Goal: Transaction & Acquisition: Purchase product/service

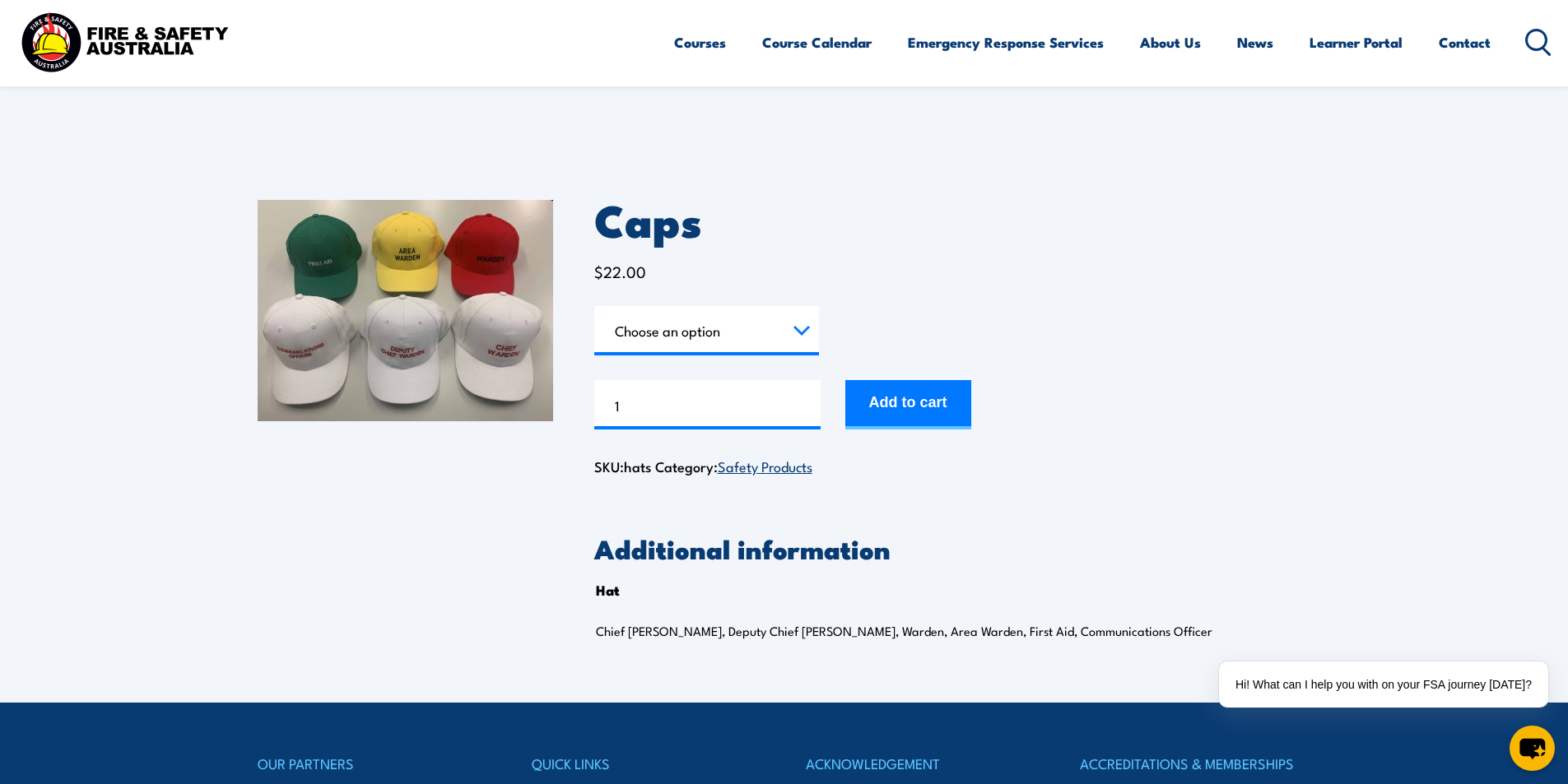
click at [169, 357] on section "Caps $ 22.00 Hat Choose an option Chief Warden Deputy Chief Warden Warden Area …" at bounding box center [784, 430] width 1568 height 544
click at [813, 339] on select "Choose an option Chief [PERSON_NAME] Deputy Chief Warden Warden Area Warden Fir…" at bounding box center [707, 330] width 225 height 50
click at [594, 306] on select "Choose an option Chief [PERSON_NAME] Deputy Chief Warden Warden Area Warden Fir…" at bounding box center [707, 330] width 225 height 50
select select "Warden"
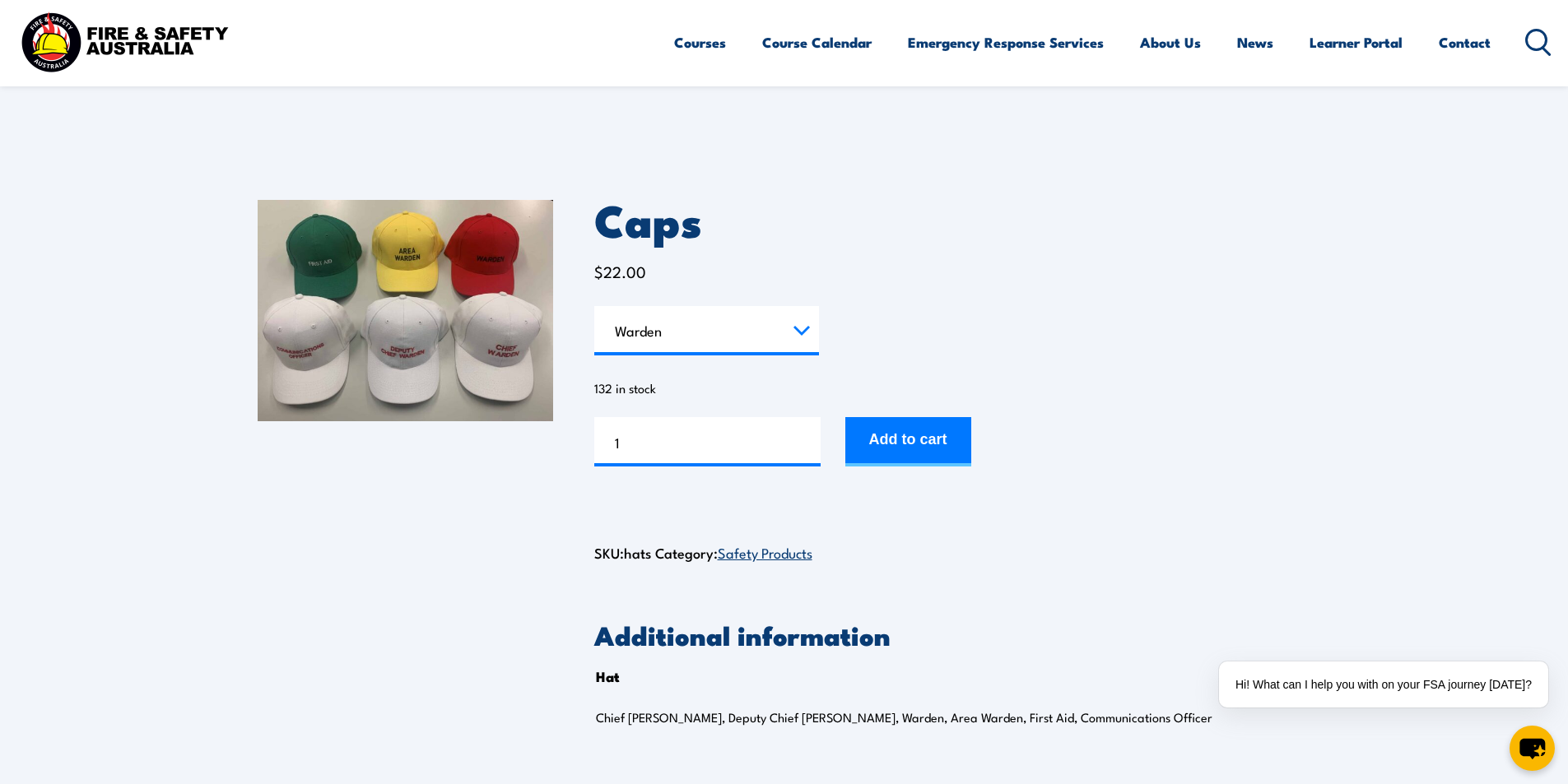
click at [1491, 563] on section "Caps $ 22.00 Hat Choose an option Chief Warden Deputy Chief Warden Warden Area …" at bounding box center [784, 473] width 1568 height 630
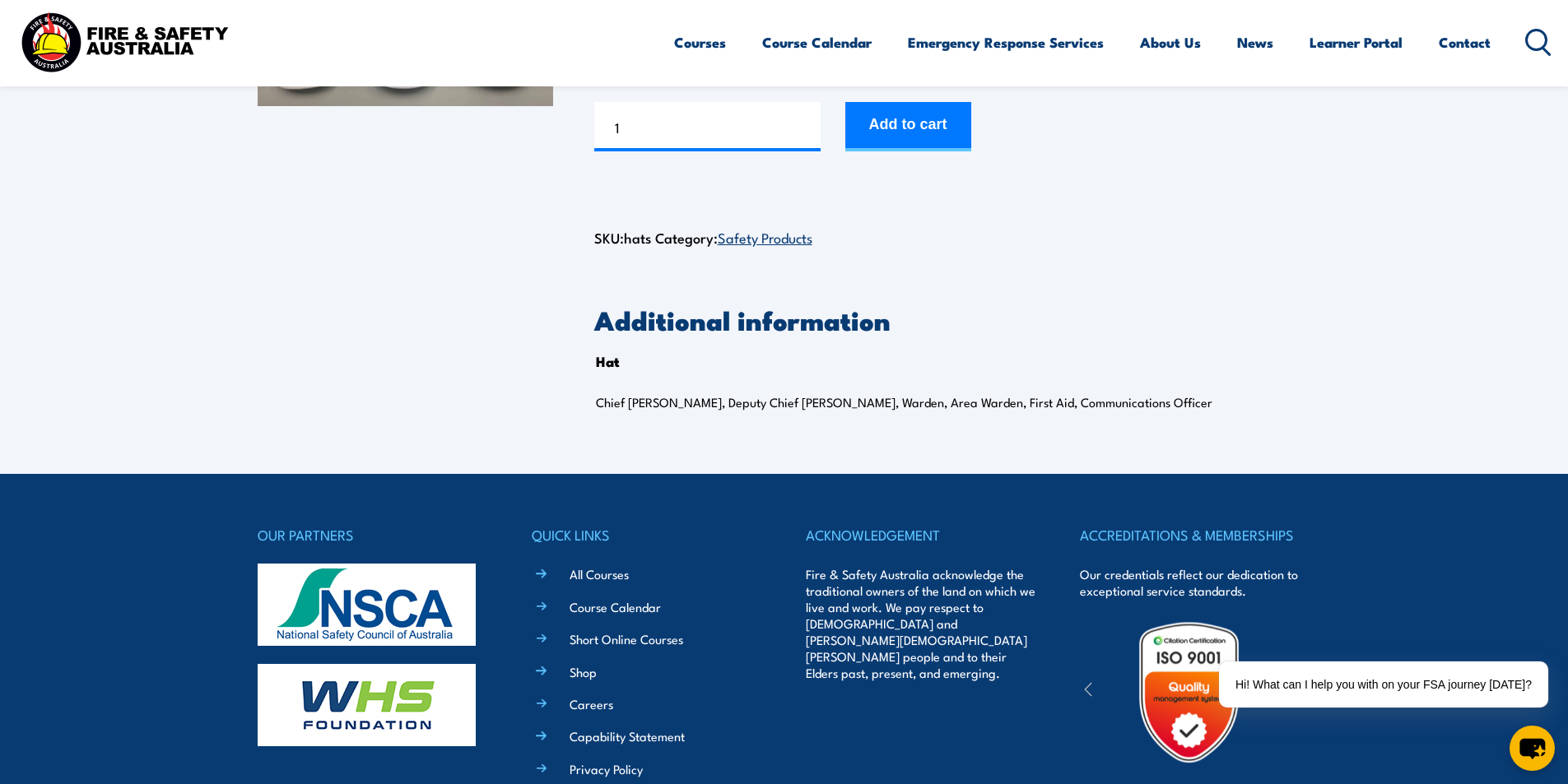
scroll to position [82, 0]
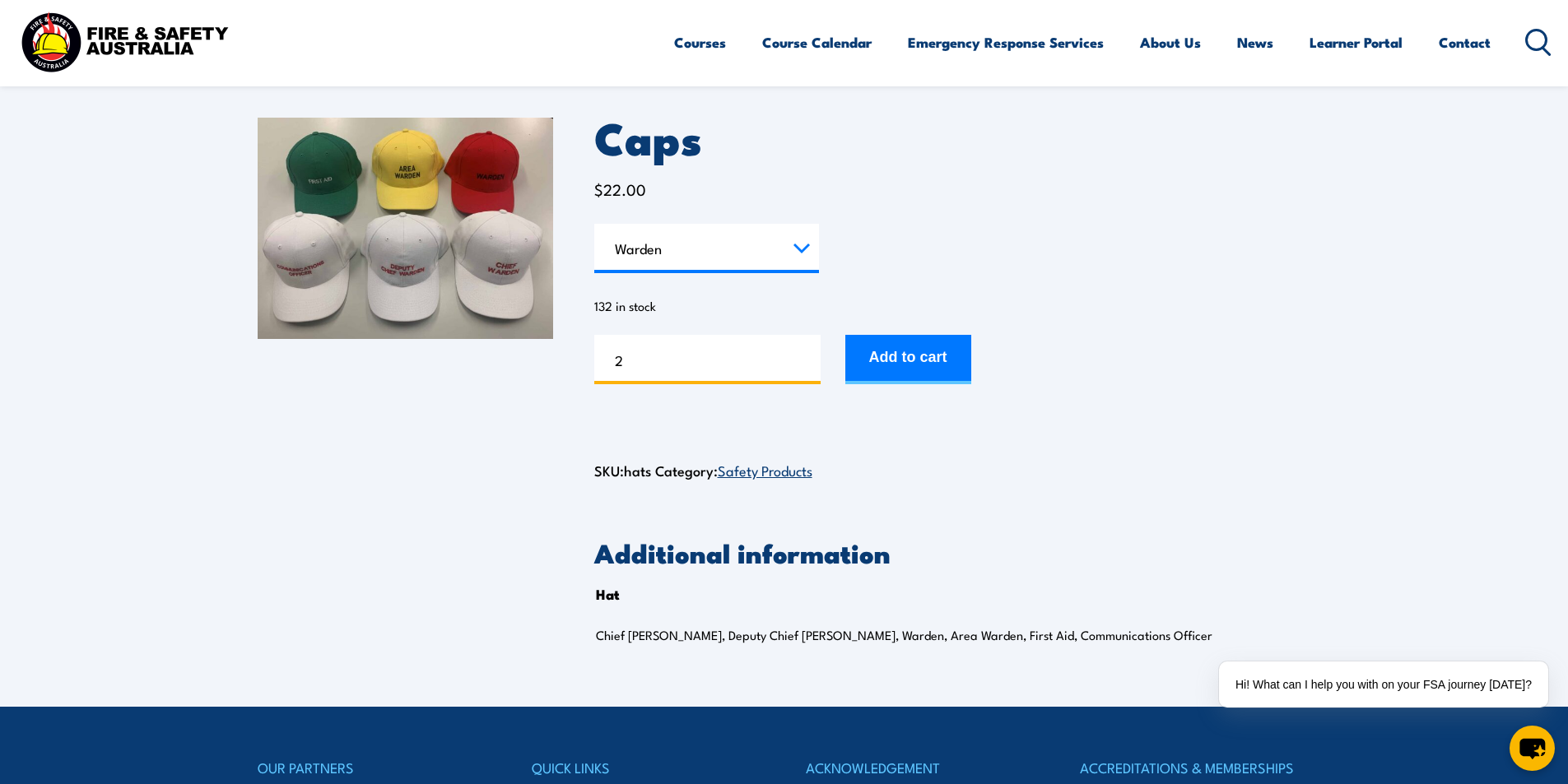
click at [802, 355] on input "2" at bounding box center [708, 359] width 227 height 50
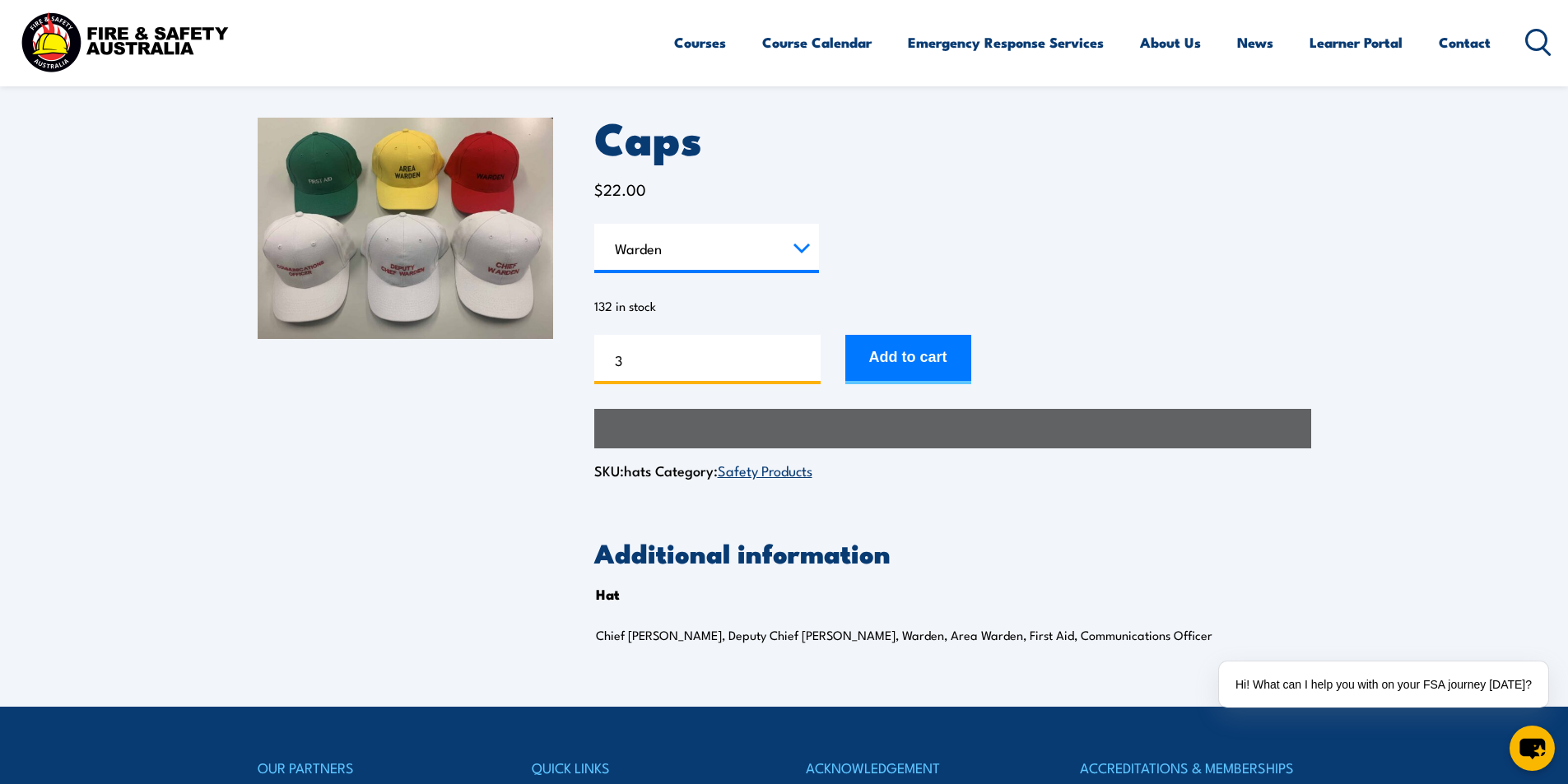
click at [802, 355] on input "3" at bounding box center [708, 359] width 227 height 50
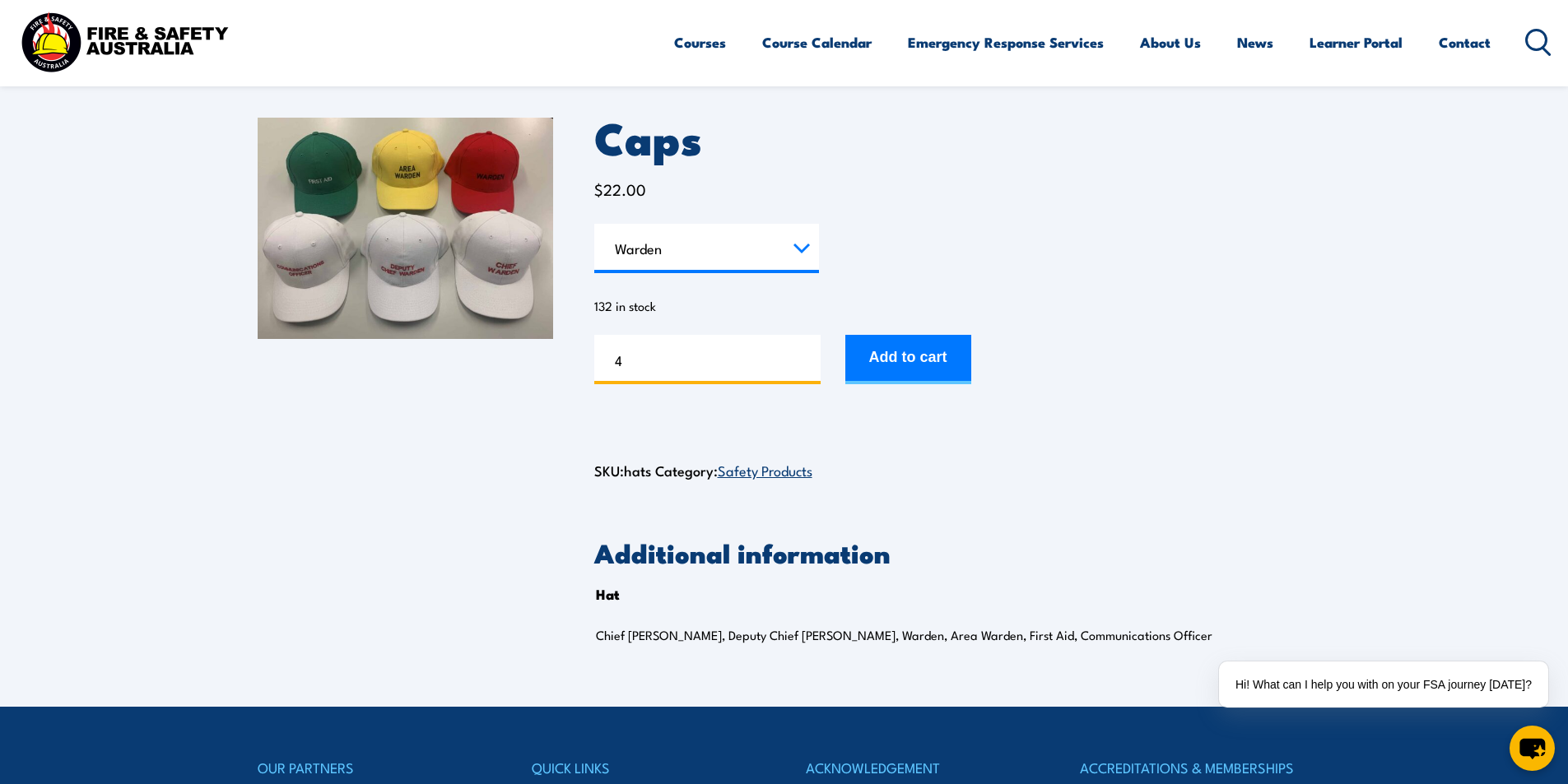
type input "4"
click at [802, 355] on input "4" at bounding box center [708, 359] width 227 height 50
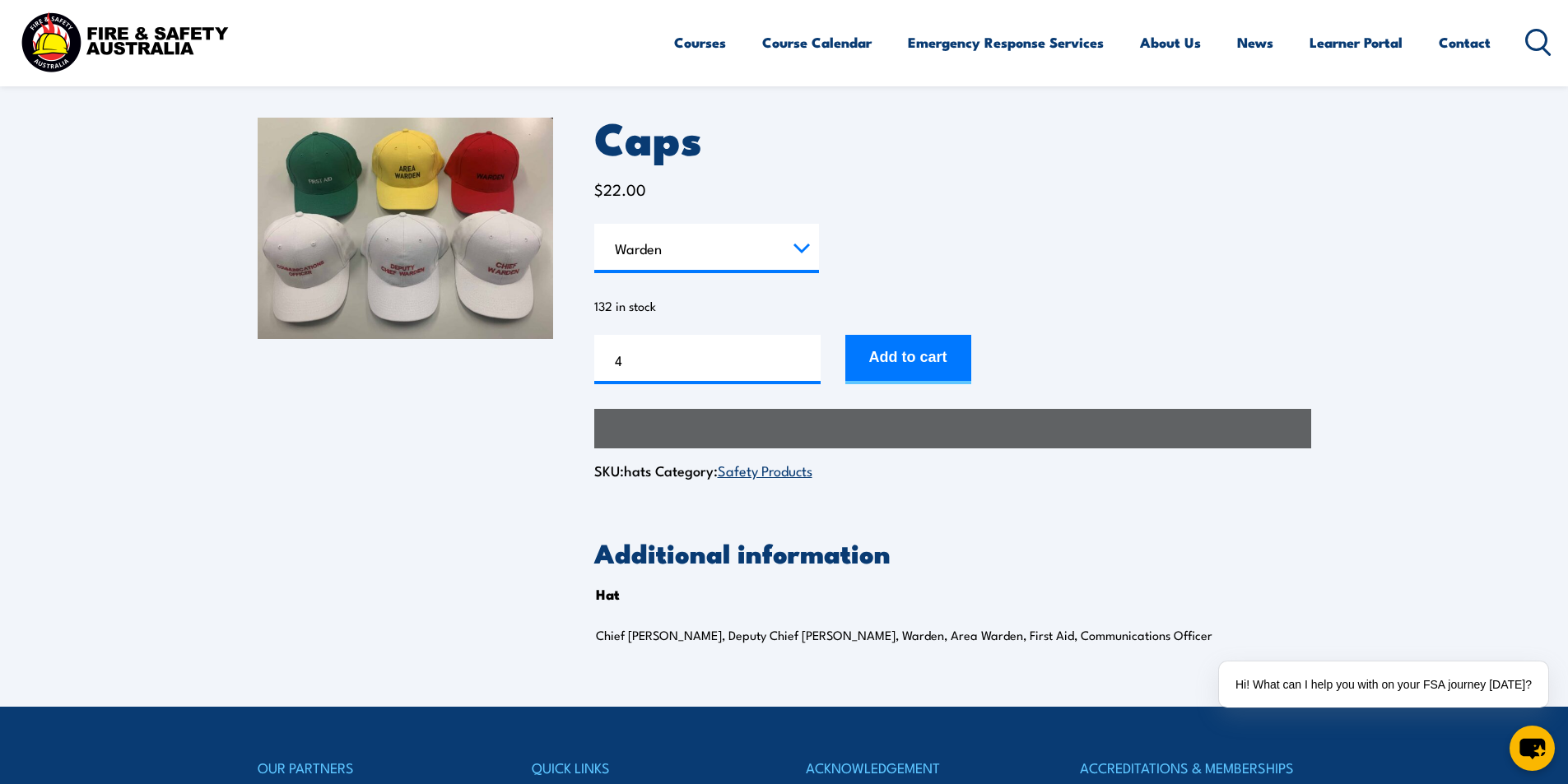
click at [313, 529] on div "Caps $ 22.00 Hat Choose an option Chief Warden Deputy Chief Warden Warden Area …" at bounding box center [784, 391] width 1053 height 630
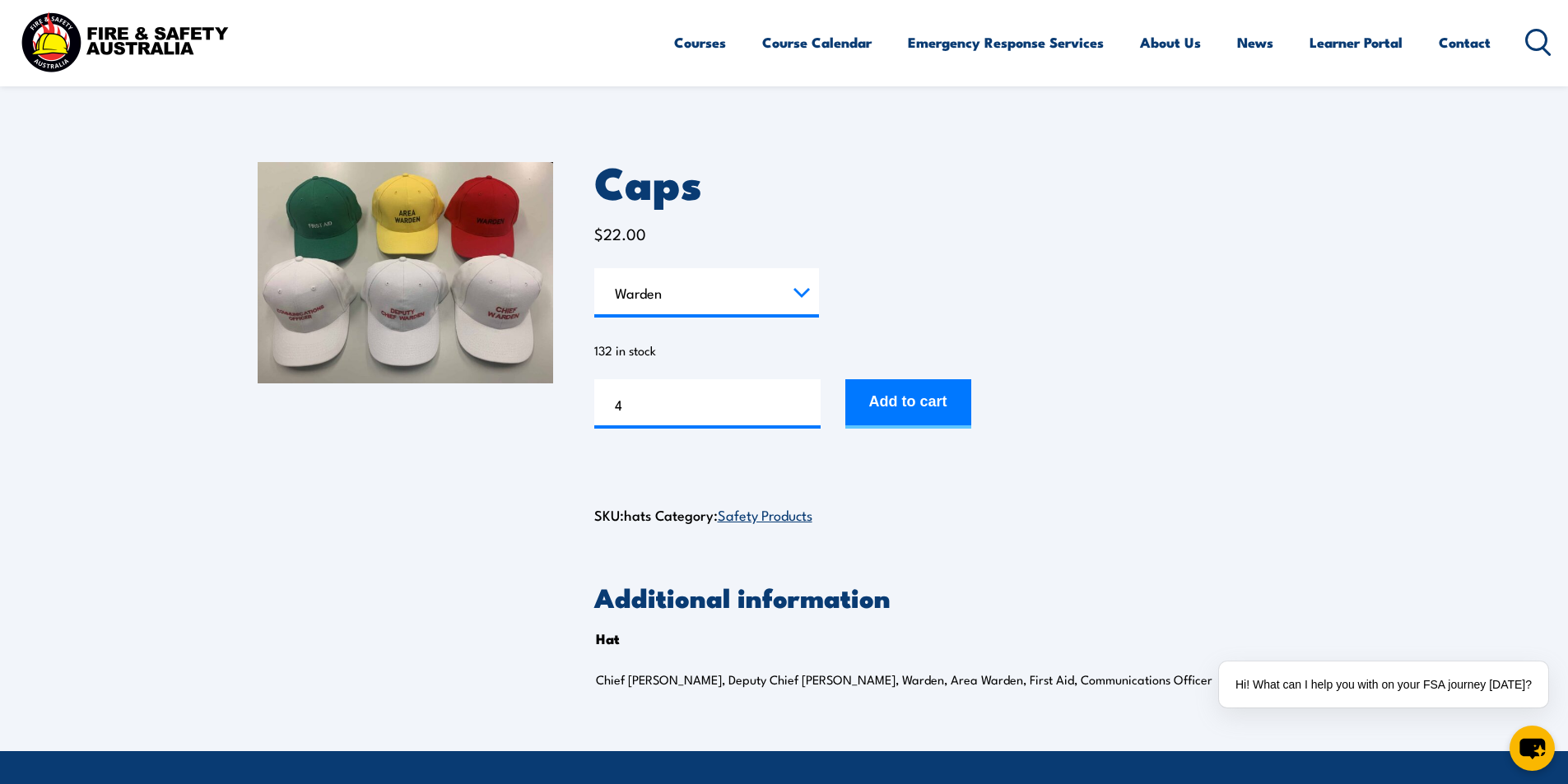
scroll to position [0, 0]
